Goal: Information Seeking & Learning: Learn about a topic

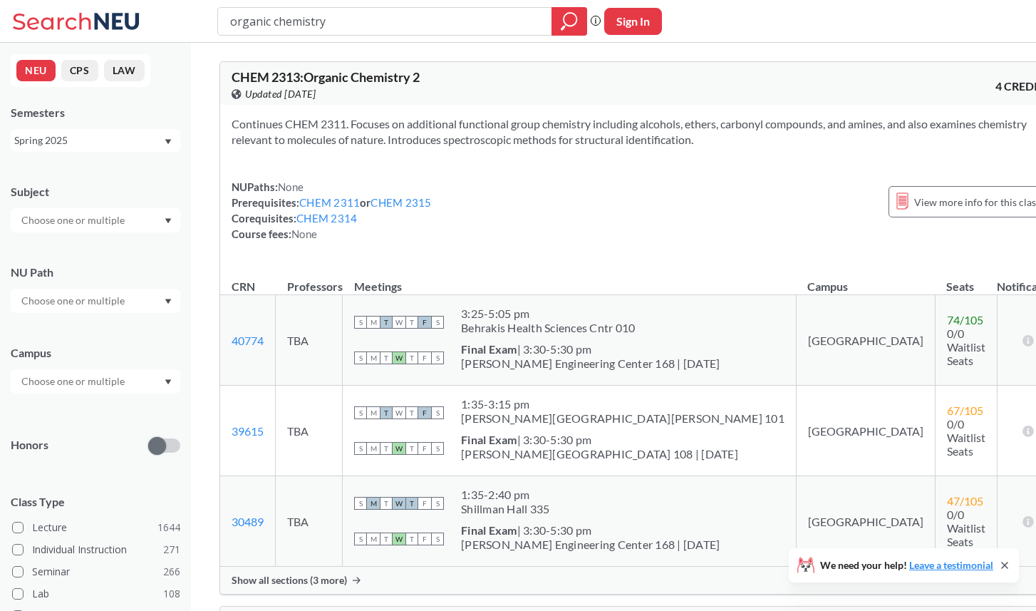
click at [149, 140] on div "Spring 2025" at bounding box center [88, 141] width 149 height 16
click at [130, 176] on div "Fall 2025" at bounding box center [99, 172] width 161 height 16
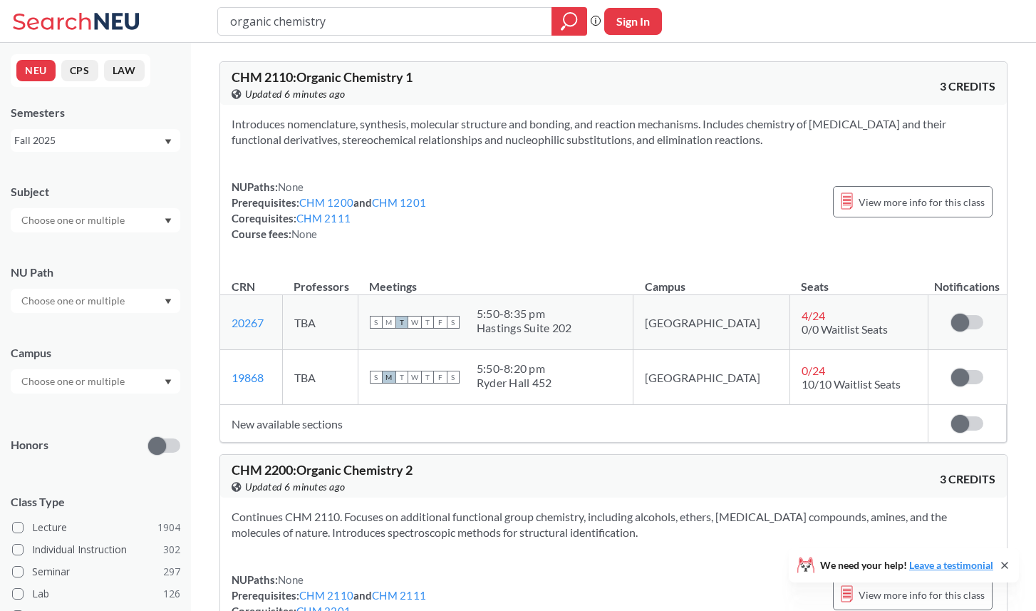
drag, startPoint x: 359, startPoint y: 23, endPoint x: 69, endPoint y: 18, distance: 289.4
click at [69, 18] on div "organic chemistry Phrase search guarantees the exact search appears in the resu…" at bounding box center [518, 21] width 1036 height 43
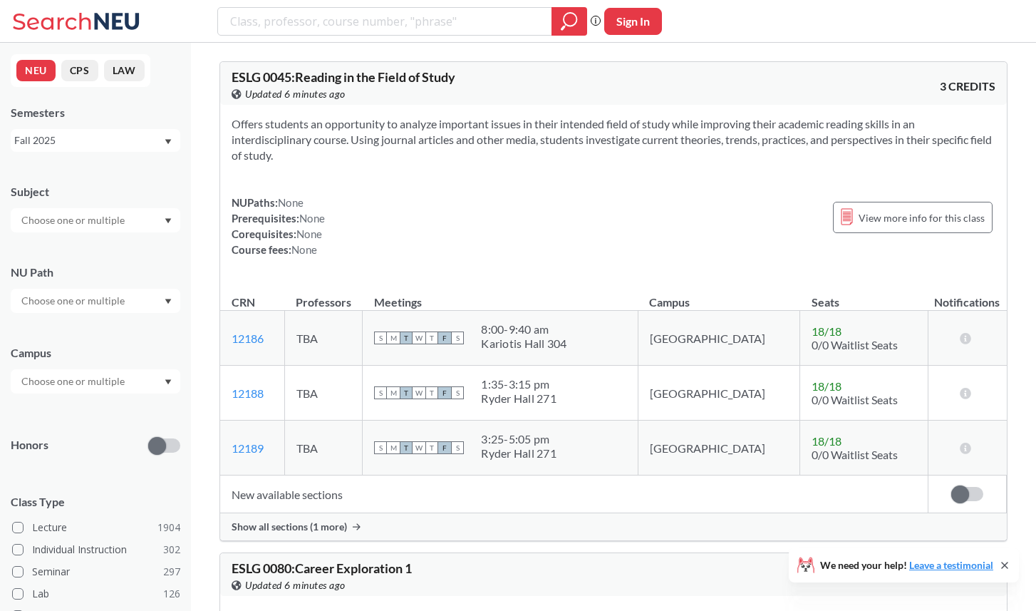
click at [88, 302] on input "text" at bounding box center [74, 300] width 120 height 17
click at [84, 375] on span "Interpreting Culture" at bounding box center [65, 372] width 93 height 16
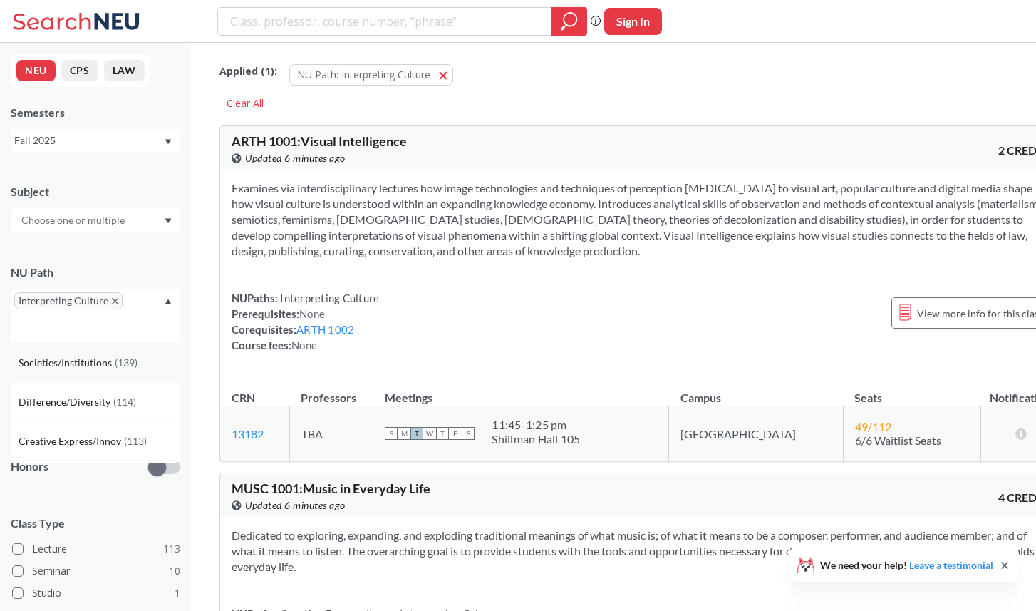
scroll to position [48, 0]
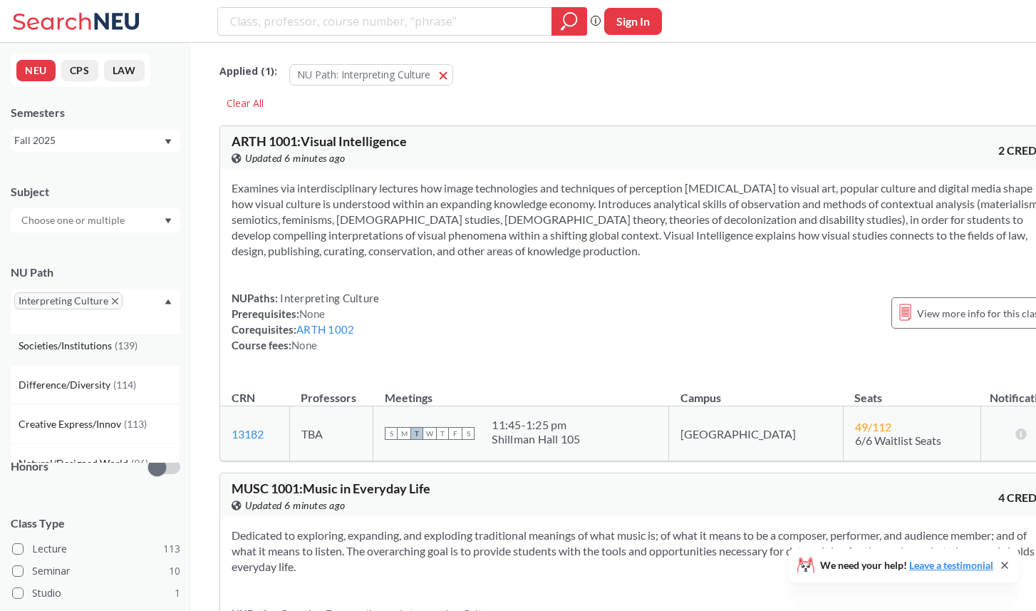
click at [86, 392] on div "Difference/Diversity ( 114 )" at bounding box center [96, 384] width 170 height 39
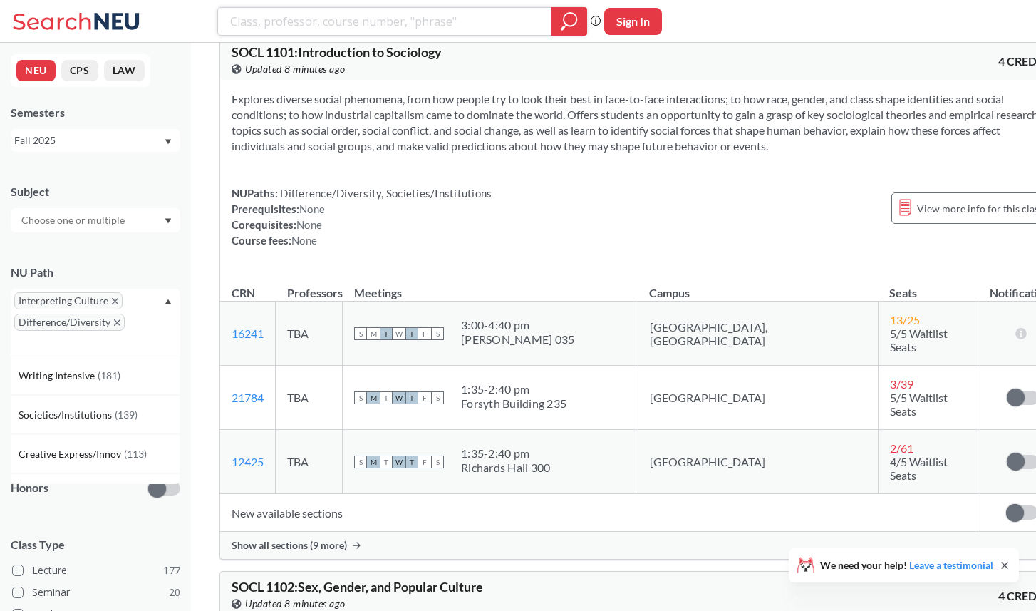
scroll to position [4338, 0]
click at [336, 540] on span "Show all sections (9 more)" at bounding box center [289, 546] width 115 height 13
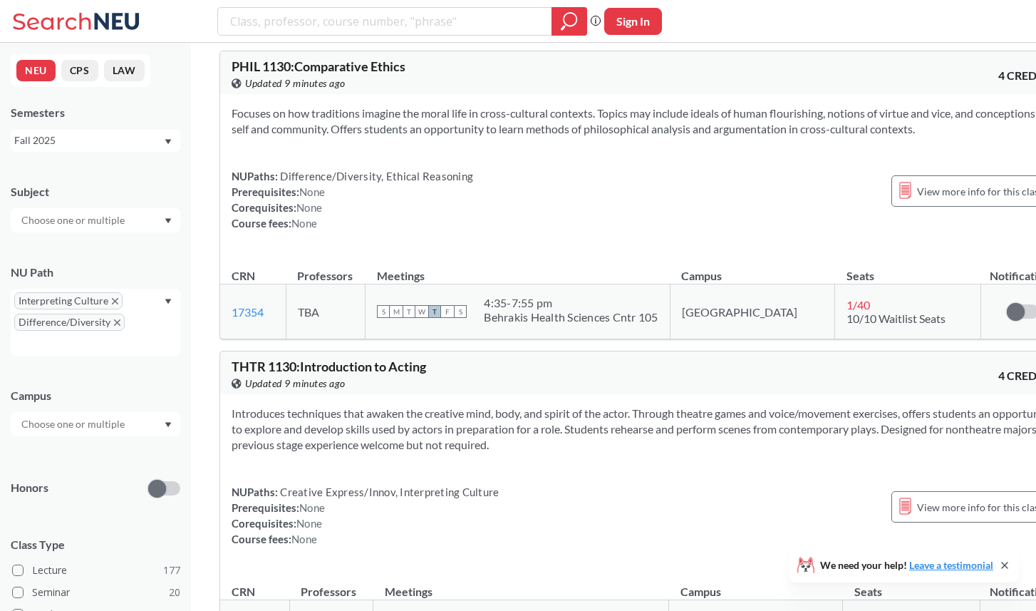
scroll to position [10326, 0]
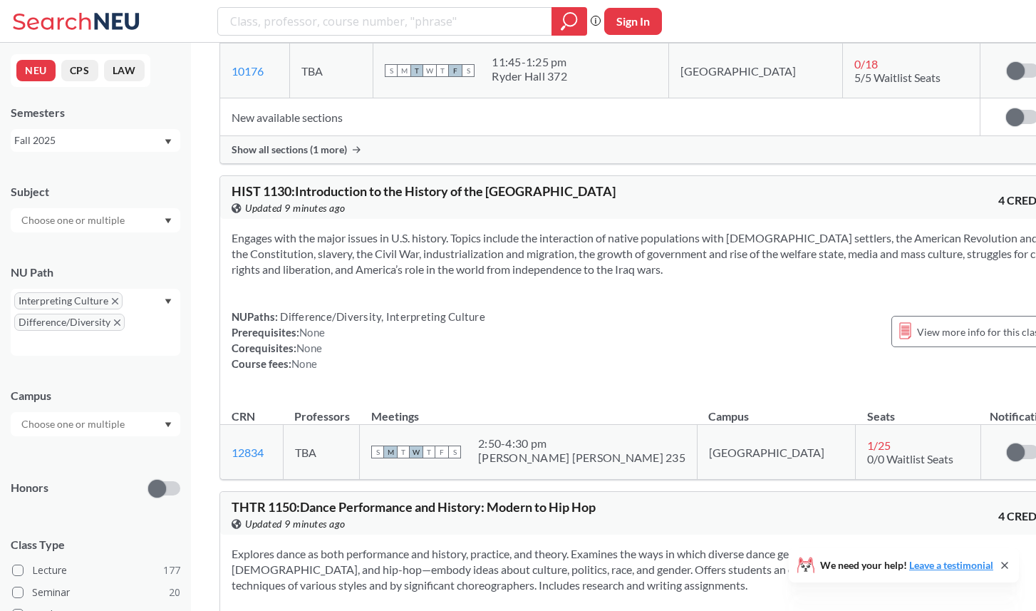
click at [336, 535] on div "Explores dance as both performance and history, practice, and theory. Examines …" at bounding box center [642, 622] width 845 height 175
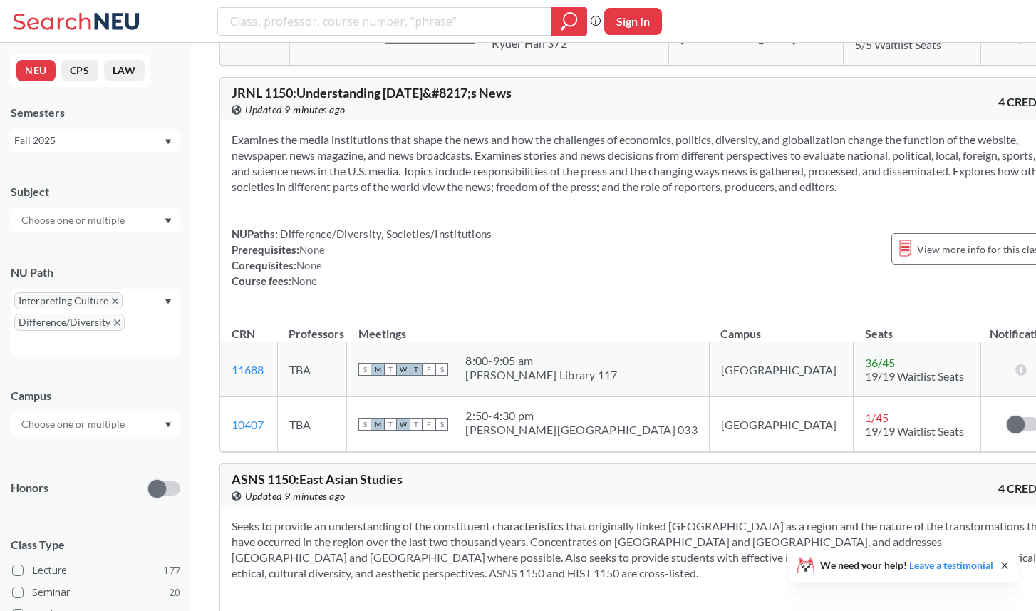
scroll to position [11664, 0]
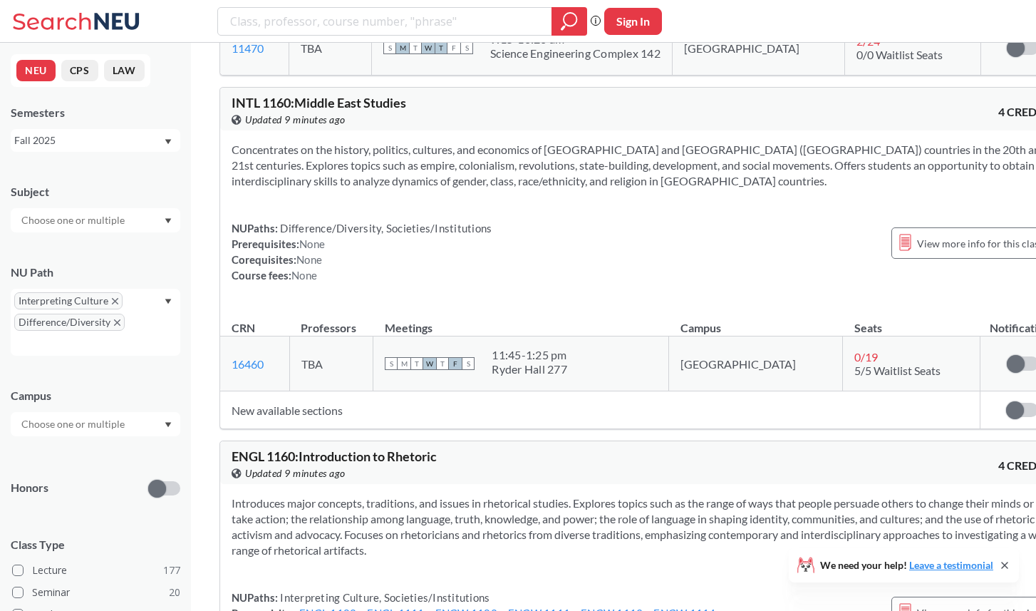
click at [369, 589] on div "NUPaths: Interpreting Culture, Societies/Institutions Prerequisites: ENGL 1102 …" at bounding box center [474, 620] width 485 height 63
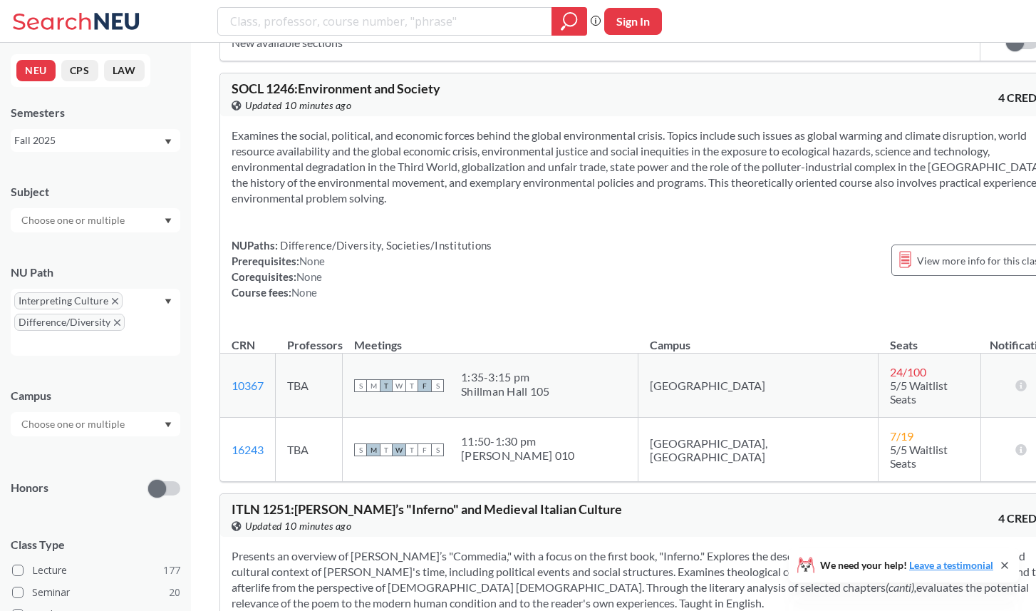
scroll to position [20078, 0]
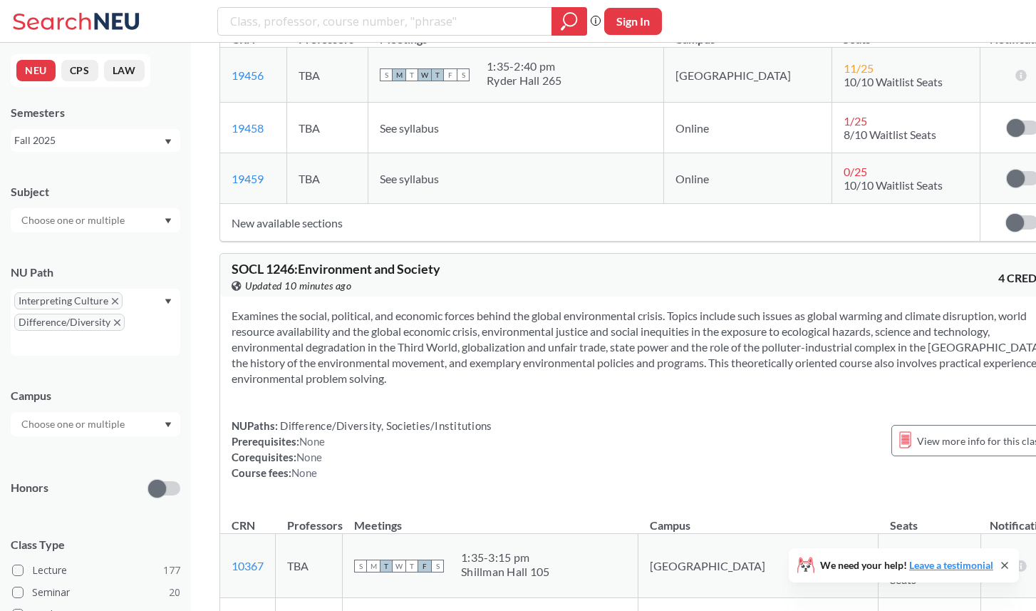
click at [343, 534] on td "TBA" at bounding box center [309, 566] width 67 height 64
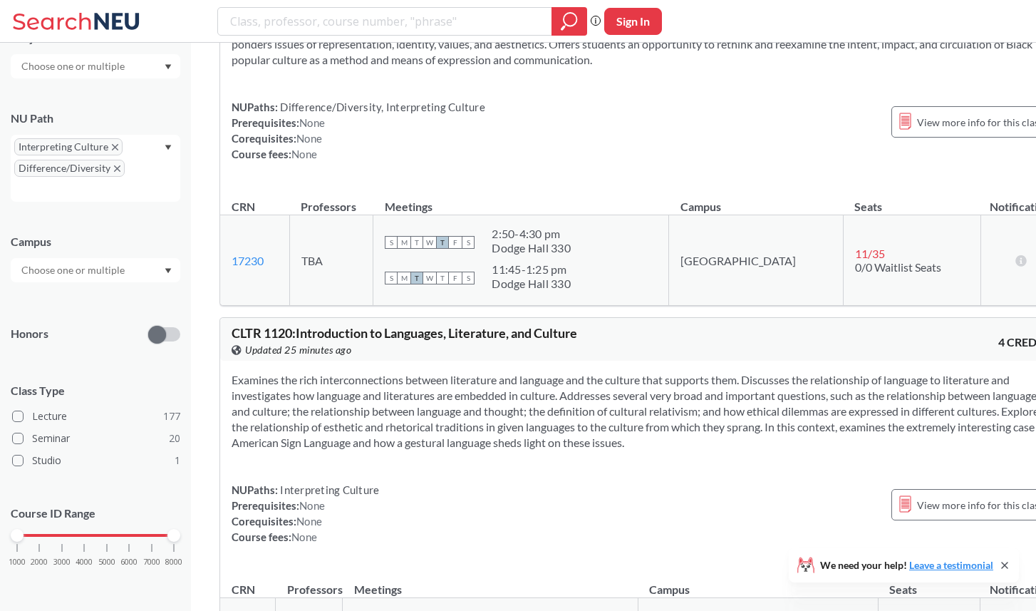
scroll to position [13629, 0]
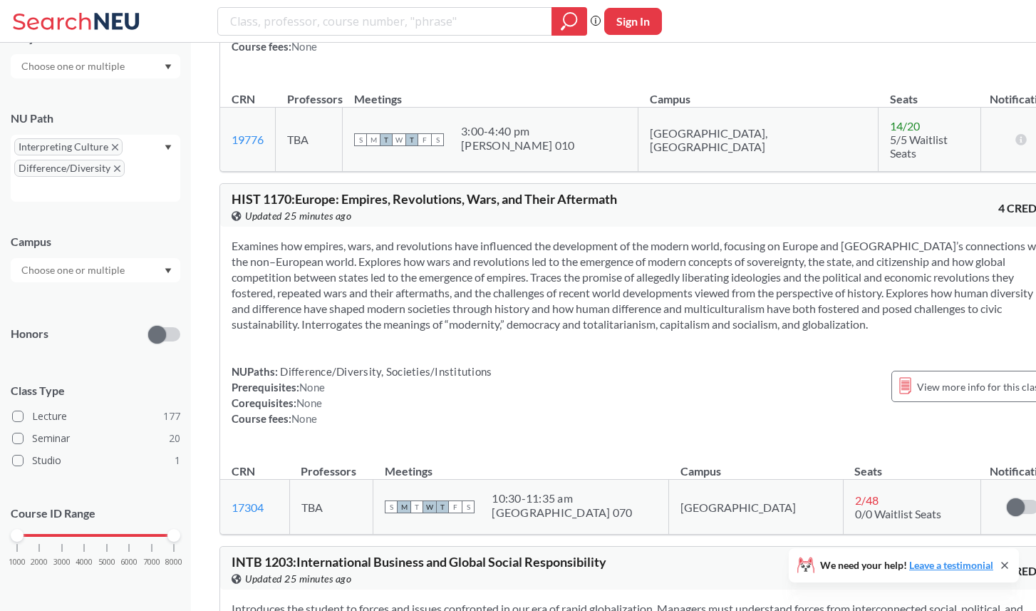
click at [121, 269] on input "text" at bounding box center [74, 270] width 120 height 17
click at [106, 339] on div "Online ( 19 )" at bounding box center [99, 342] width 161 height 16
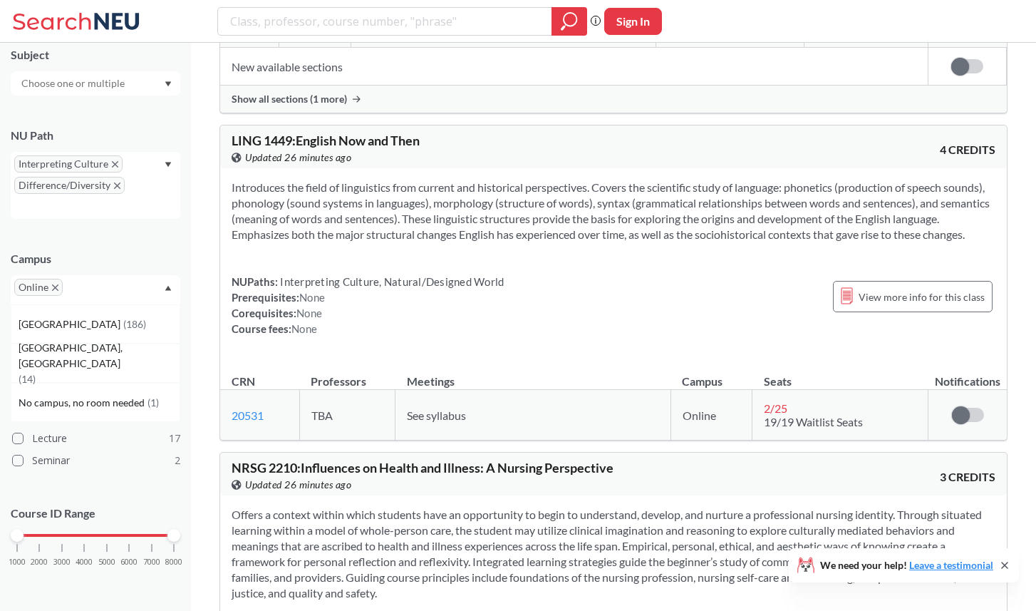
scroll to position [4124, 0]
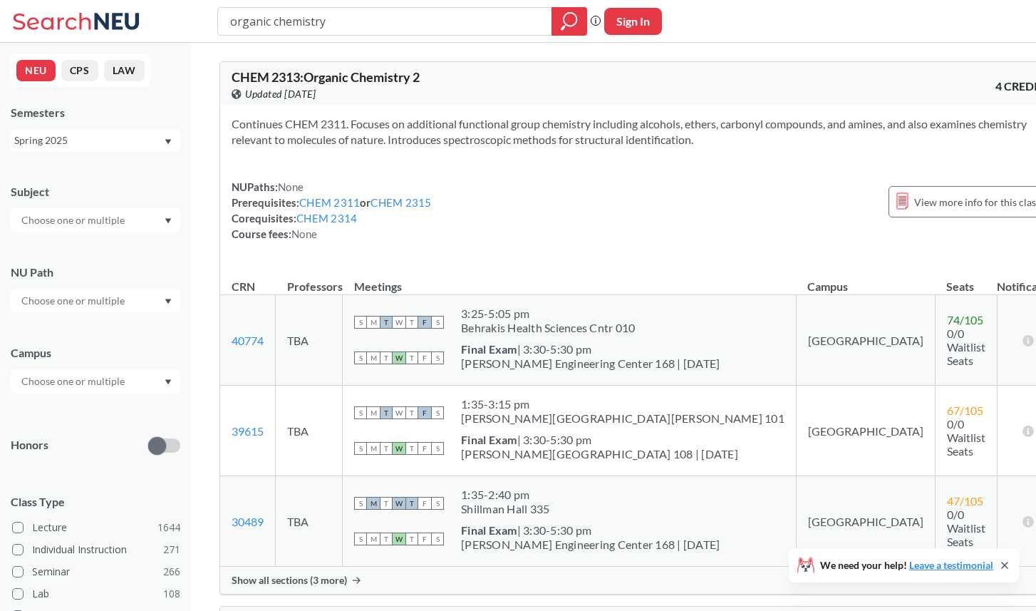
drag, startPoint x: 503, startPoint y: 26, endPoint x: 296, endPoint y: 17, distance: 206.9
click at [296, 17] on input "organic chemistry" at bounding box center [385, 21] width 313 height 24
type input "o"
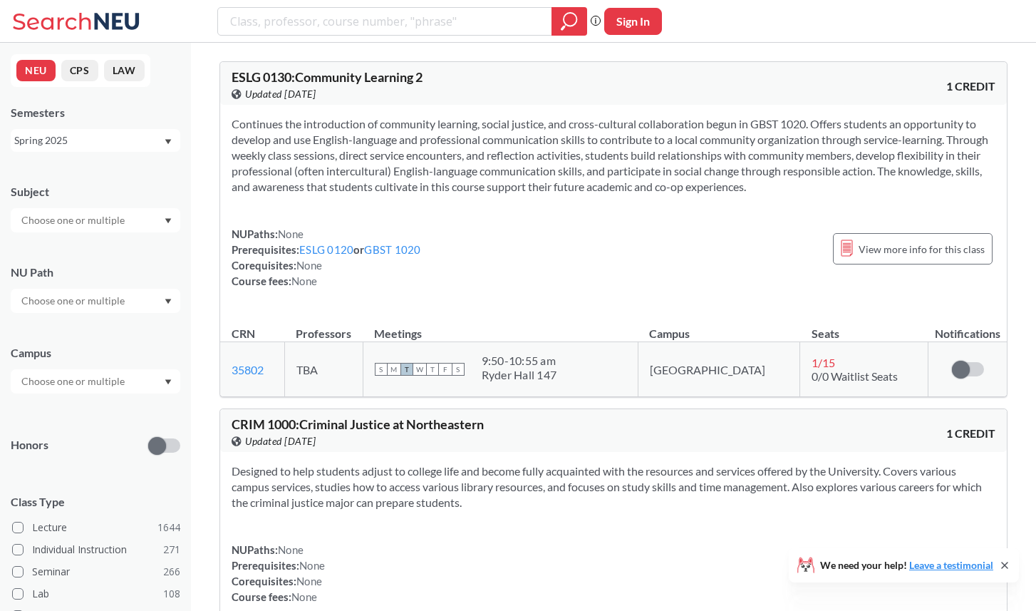
click at [84, 141] on div "Spring 2025" at bounding box center [88, 141] width 149 height 16
click at [85, 171] on div "Fall 2025" at bounding box center [99, 172] width 161 height 16
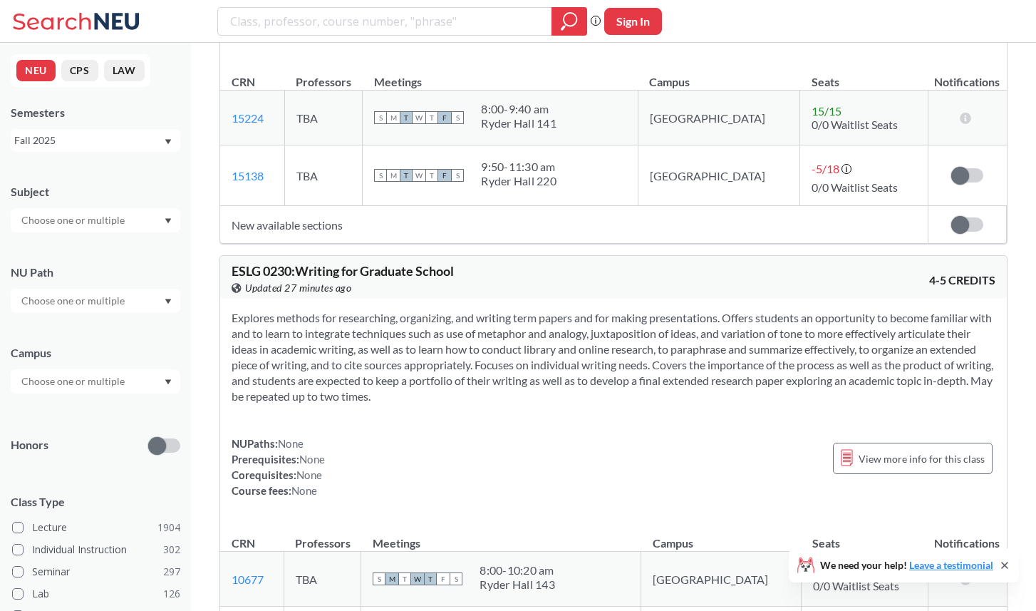
scroll to position [2222, 0]
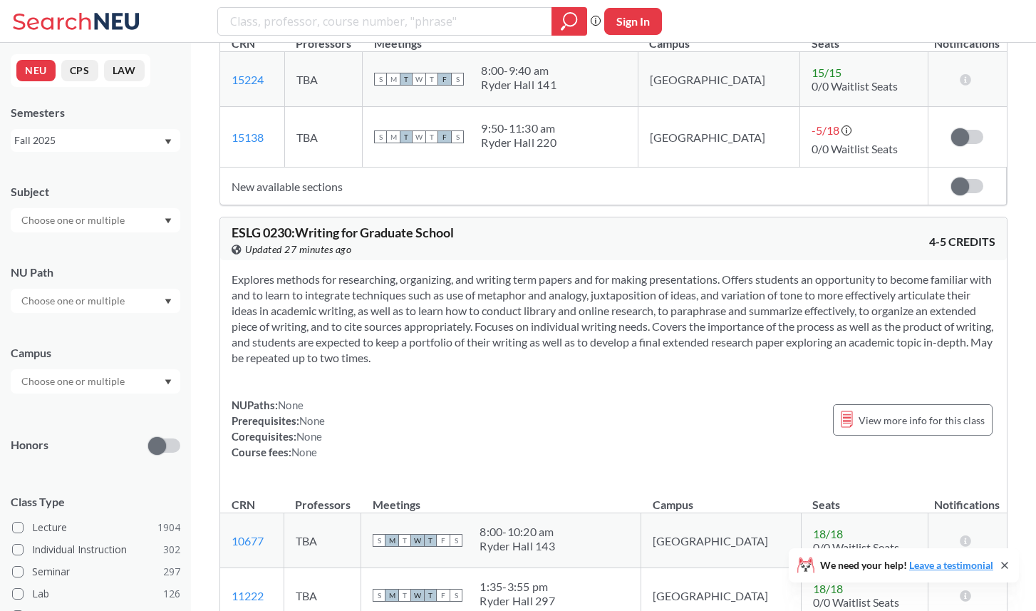
click at [108, 294] on input "text" at bounding box center [74, 300] width 120 height 17
click at [99, 377] on span "Interpreting Culture" at bounding box center [65, 374] width 93 height 16
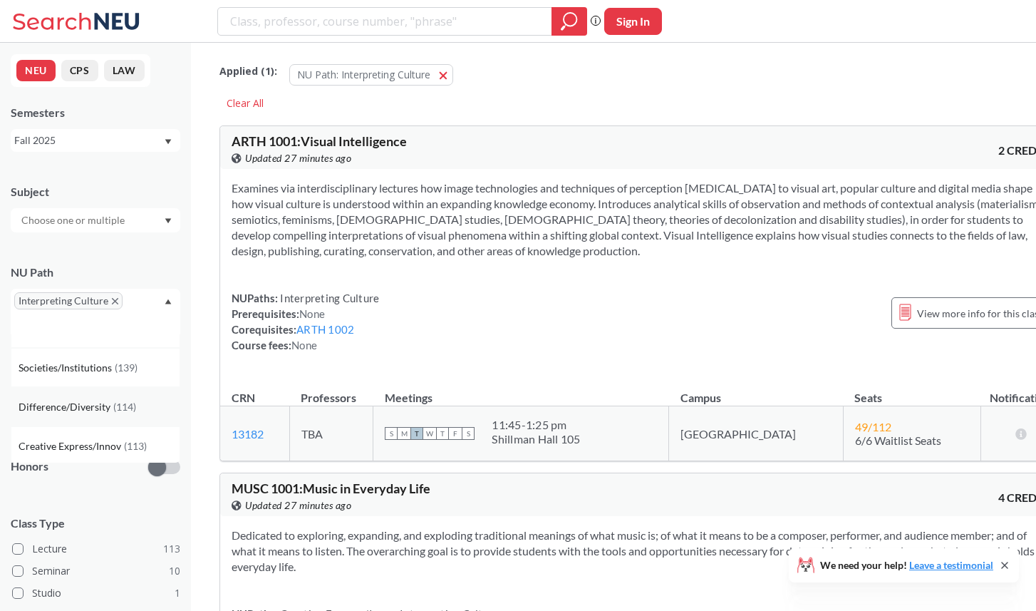
scroll to position [26, 0]
click at [86, 408] on span "Difference/Diversity" at bounding box center [66, 406] width 95 height 16
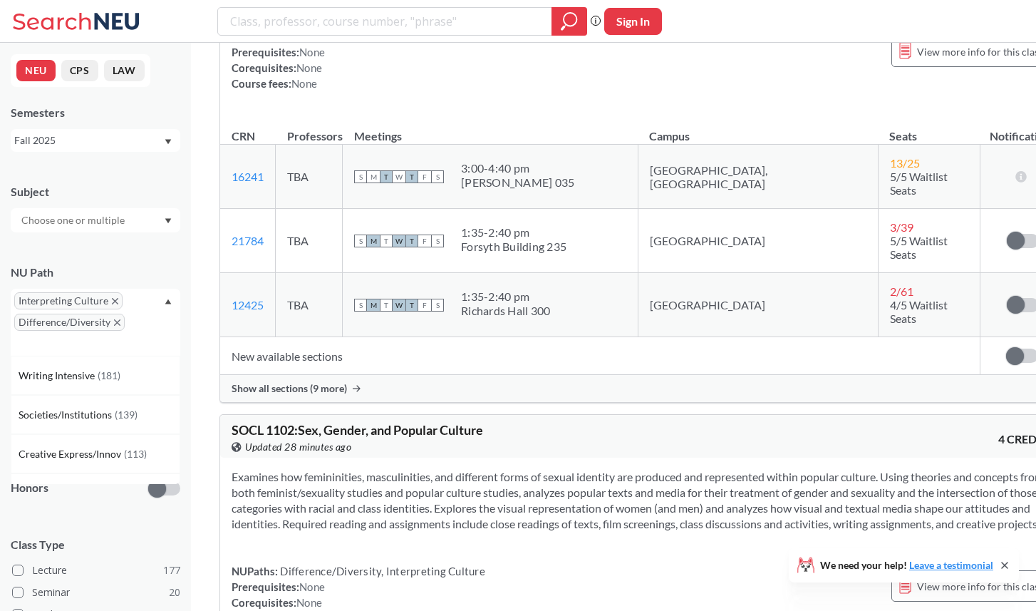
scroll to position [4525, 0]
